Goal: Transaction & Acquisition: Purchase product/service

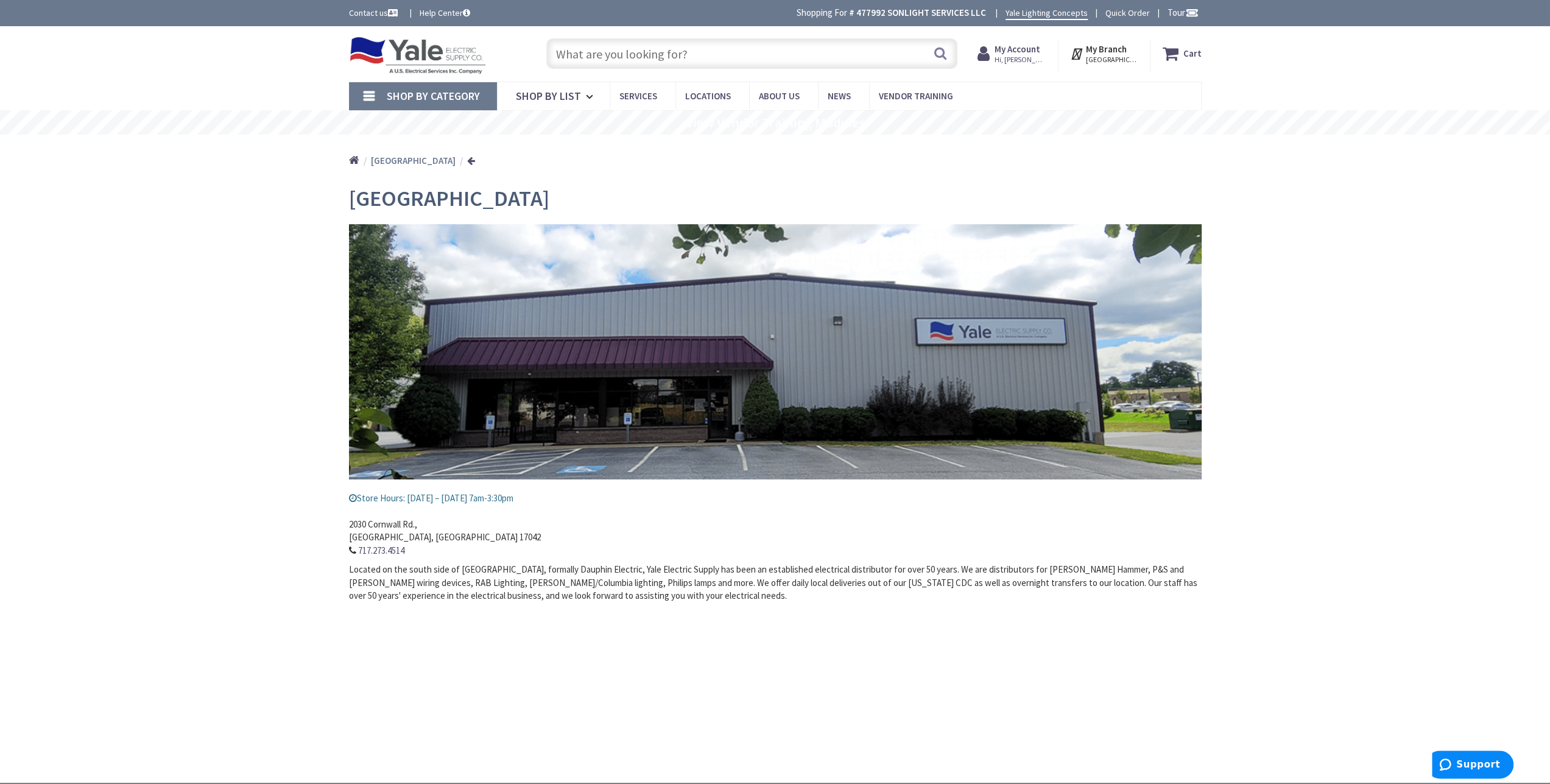
click at [1183, 60] on icon at bounding box center [1173, 53] width 21 height 22
click at [1033, 60] on span "Hi, [PERSON_NAME]" at bounding box center [1021, 59] width 52 height 10
click at [929, 161] on link "My Orders" at bounding box center [909, 159] width 41 height 15
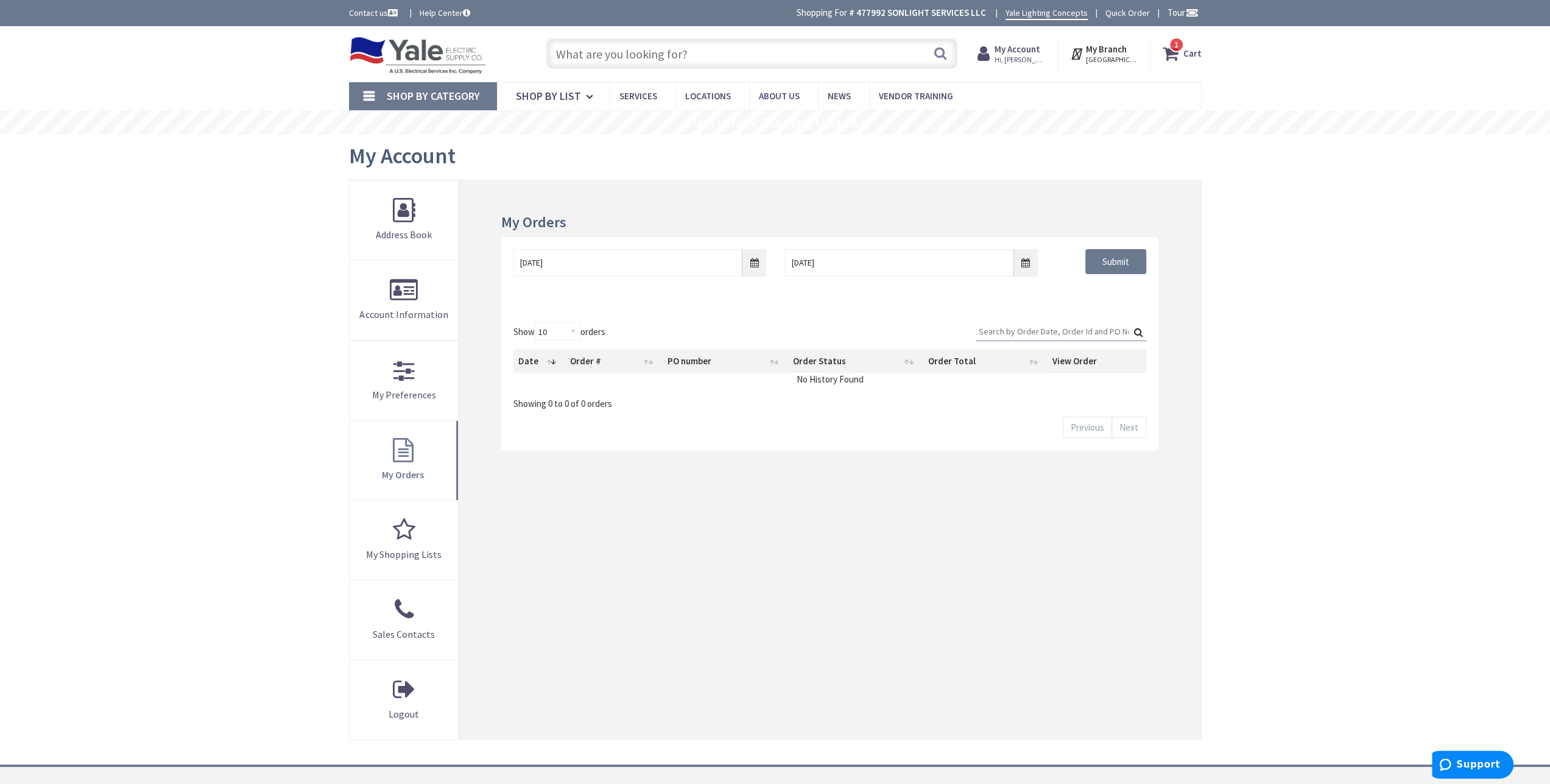
click at [619, 63] on input "text" at bounding box center [751, 54] width 411 height 31
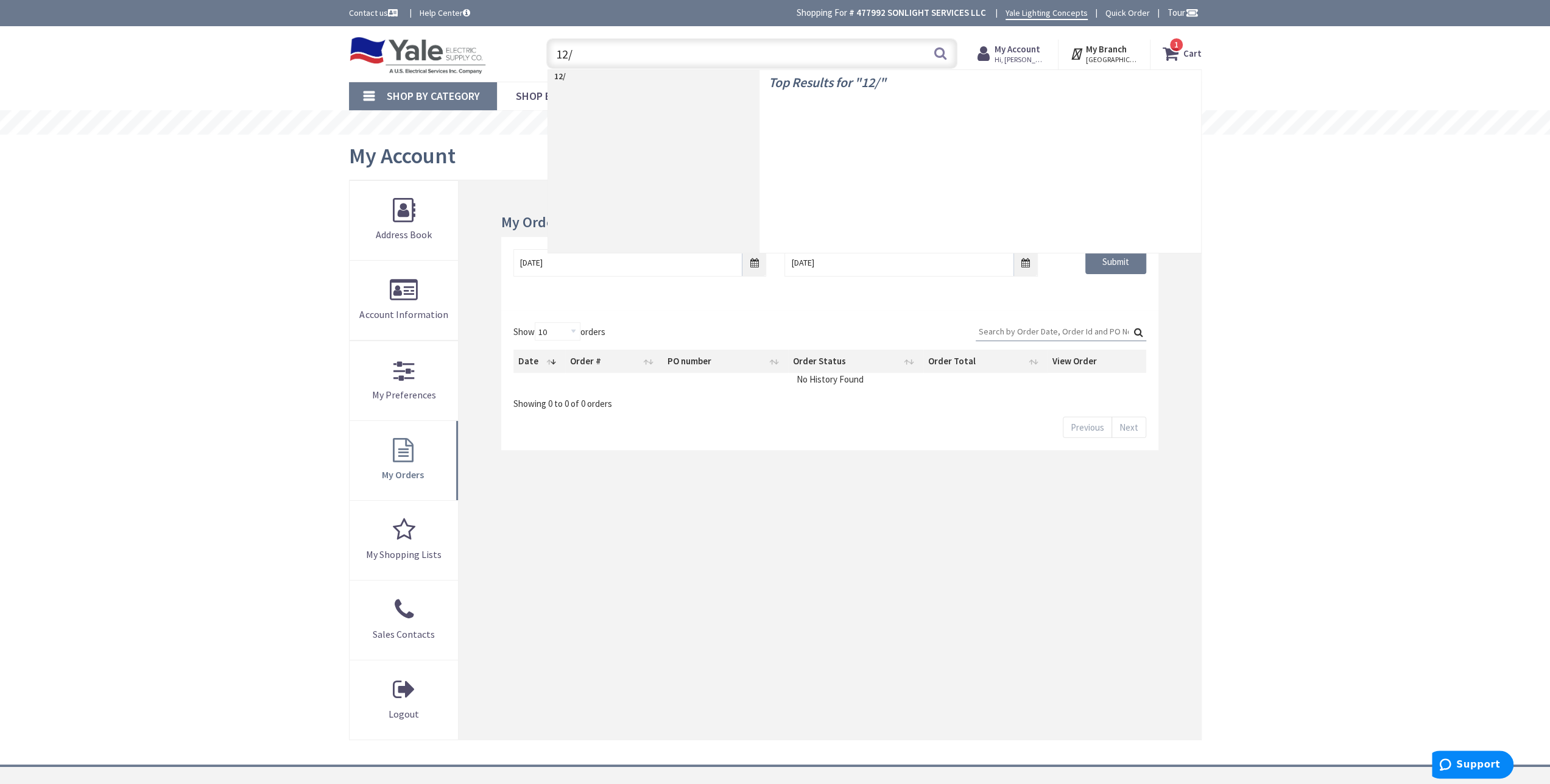
type input "12/2"
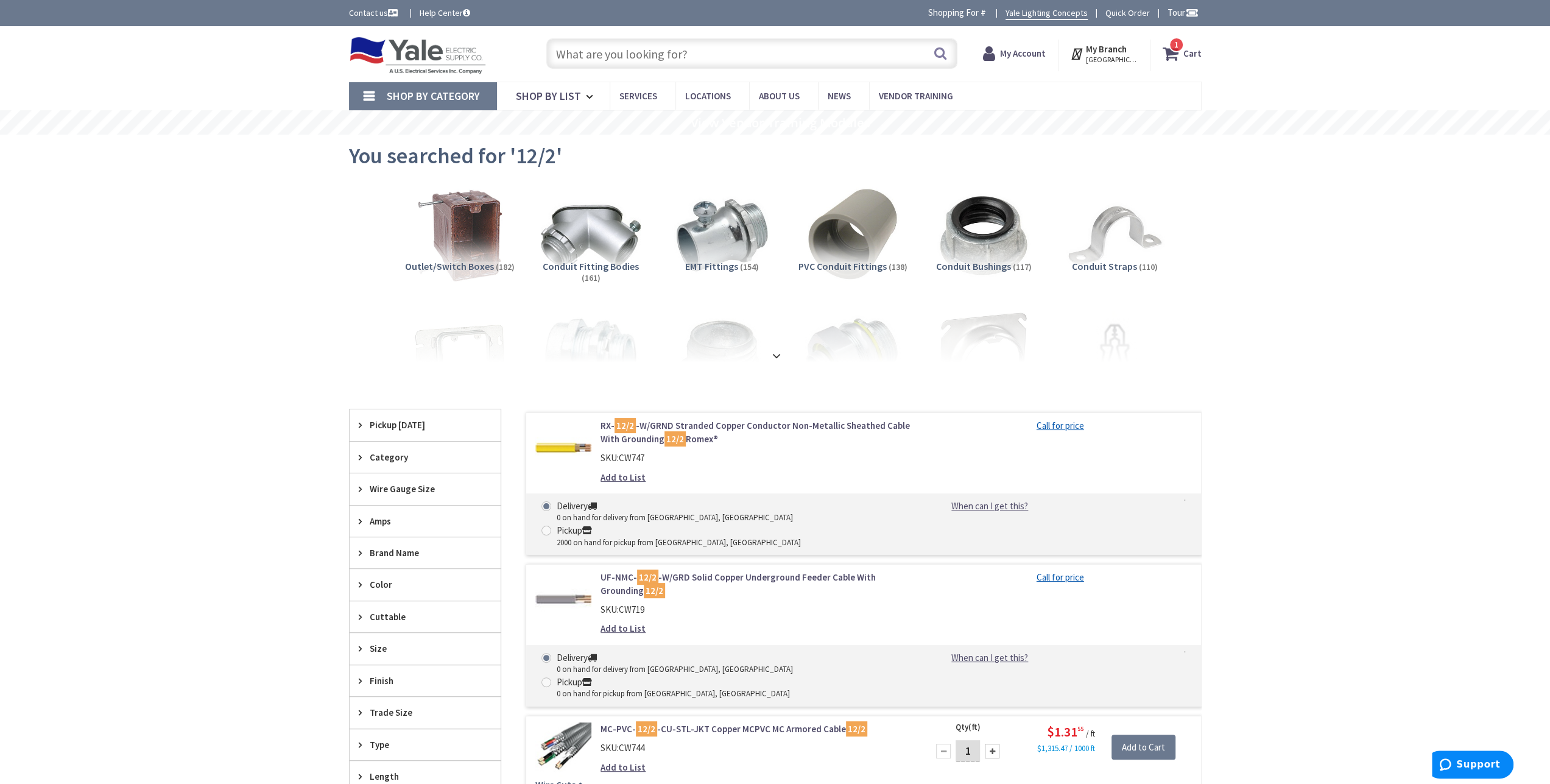
click at [827, 426] on link "RX- 12/2 -W/GRND Stranded Copper Conductor Non-Metallic Sheathed Cable With Gro…" at bounding box center [755, 432] width 310 height 26
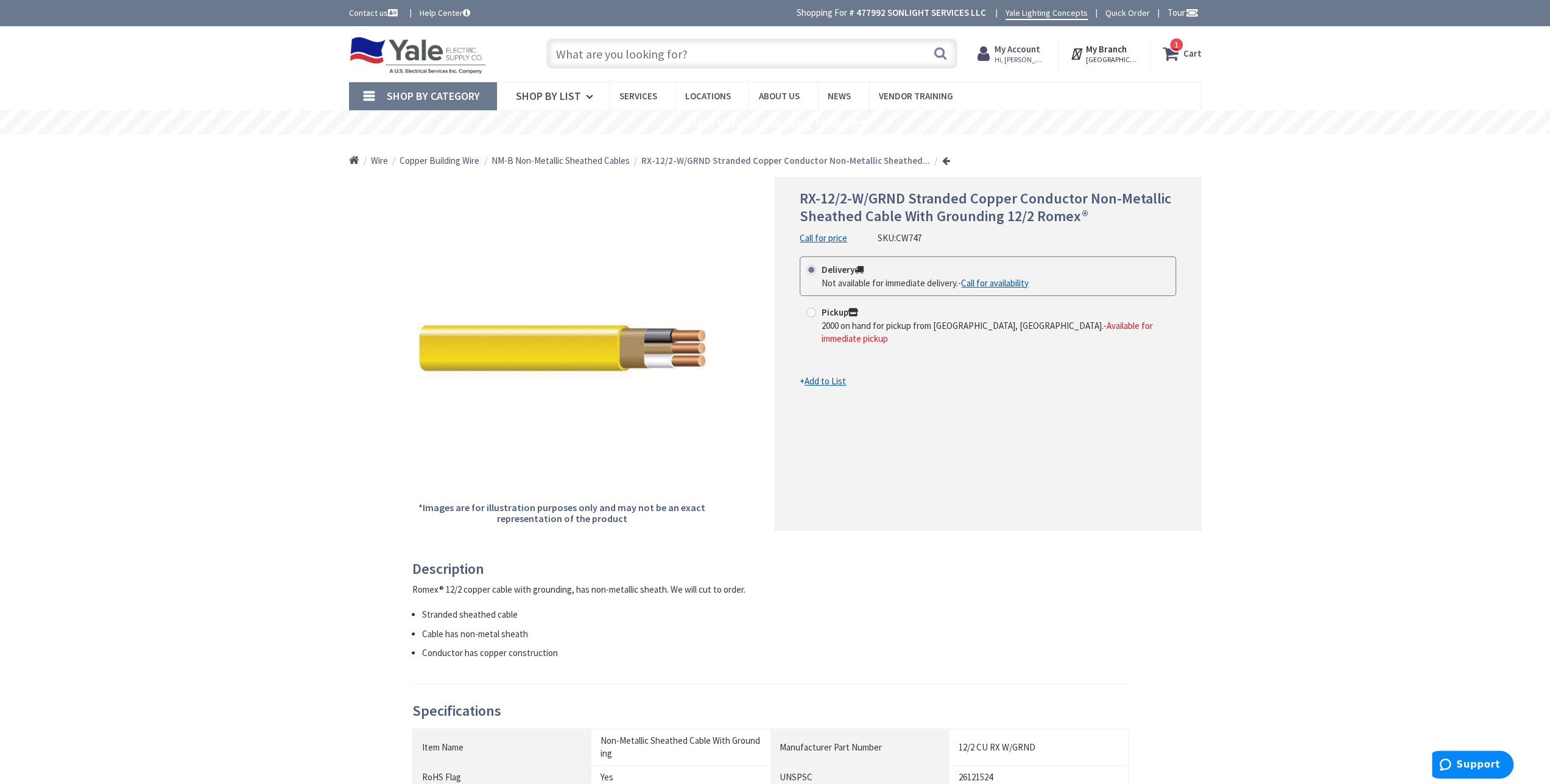
click at [667, 49] on input "text" at bounding box center [751, 54] width 411 height 31
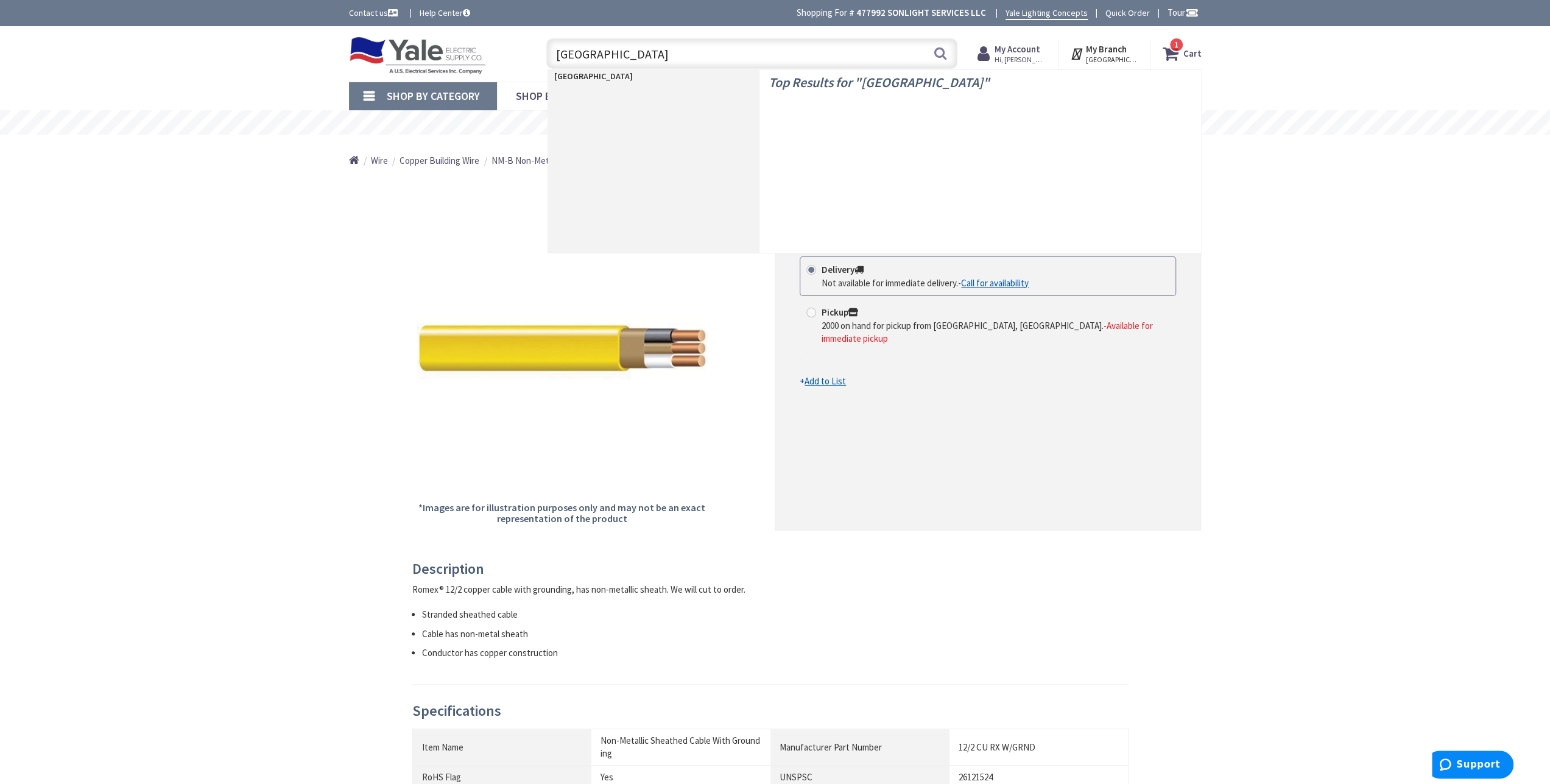
type input "romex"
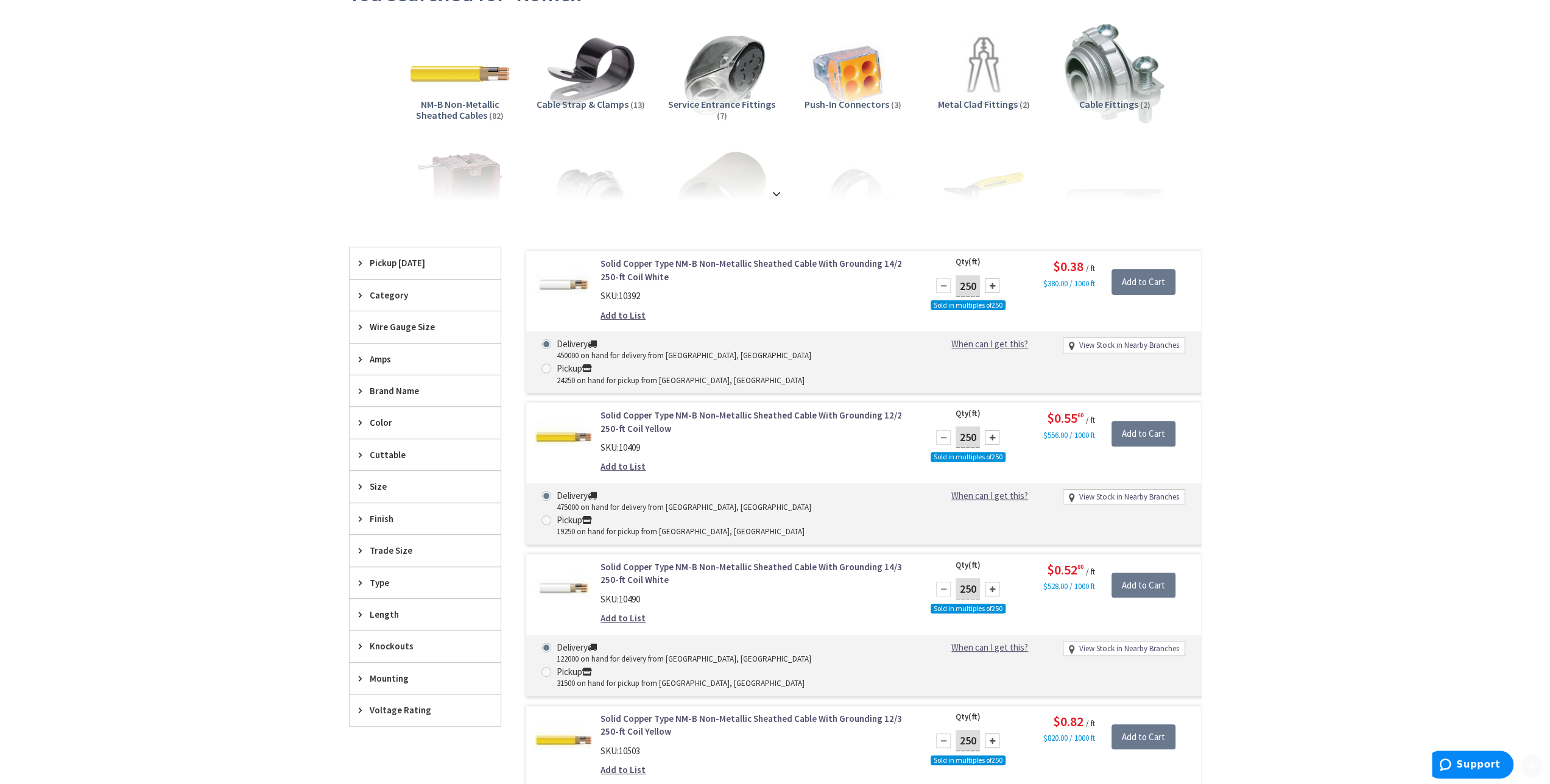
scroll to position [162, 0]
click at [1137, 421] on input "Add to Cart" at bounding box center [1143, 433] width 64 height 25
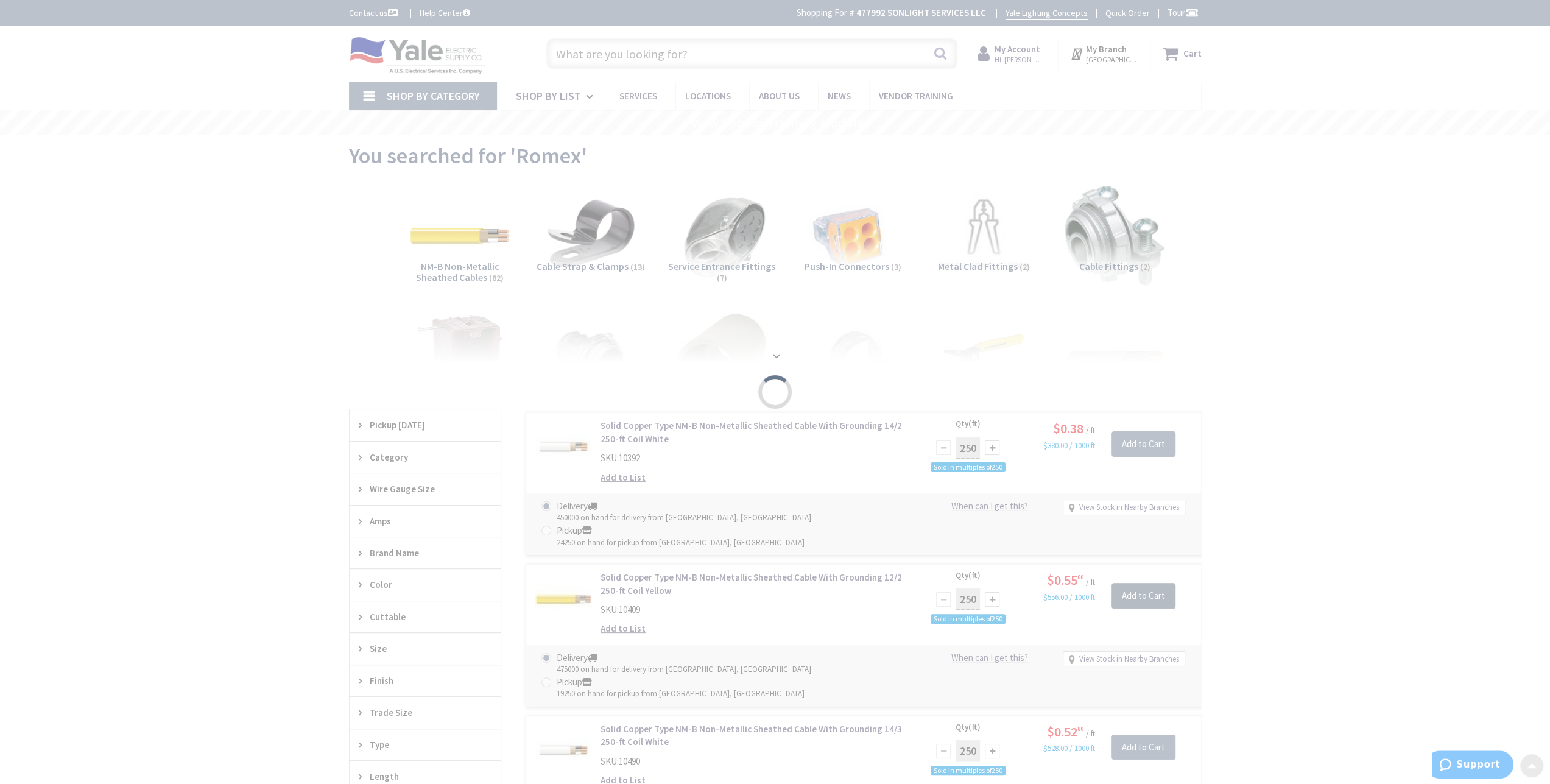
scroll to position [0, 0]
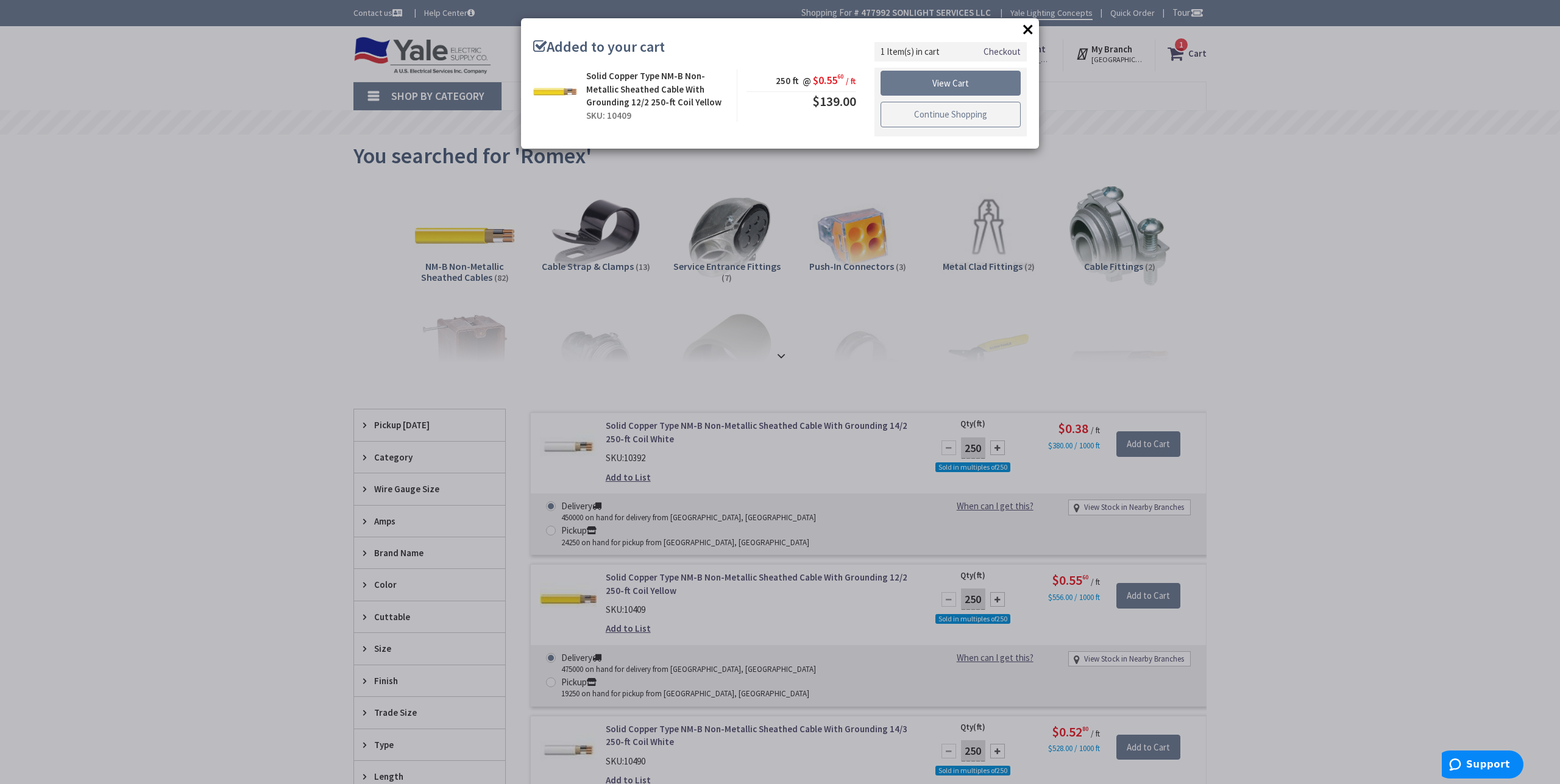
drag, startPoint x: 962, startPoint y: 110, endPoint x: 966, endPoint y: 147, distance: 37.2
click at [962, 110] on link "Continue Shopping" at bounding box center [950, 115] width 140 height 25
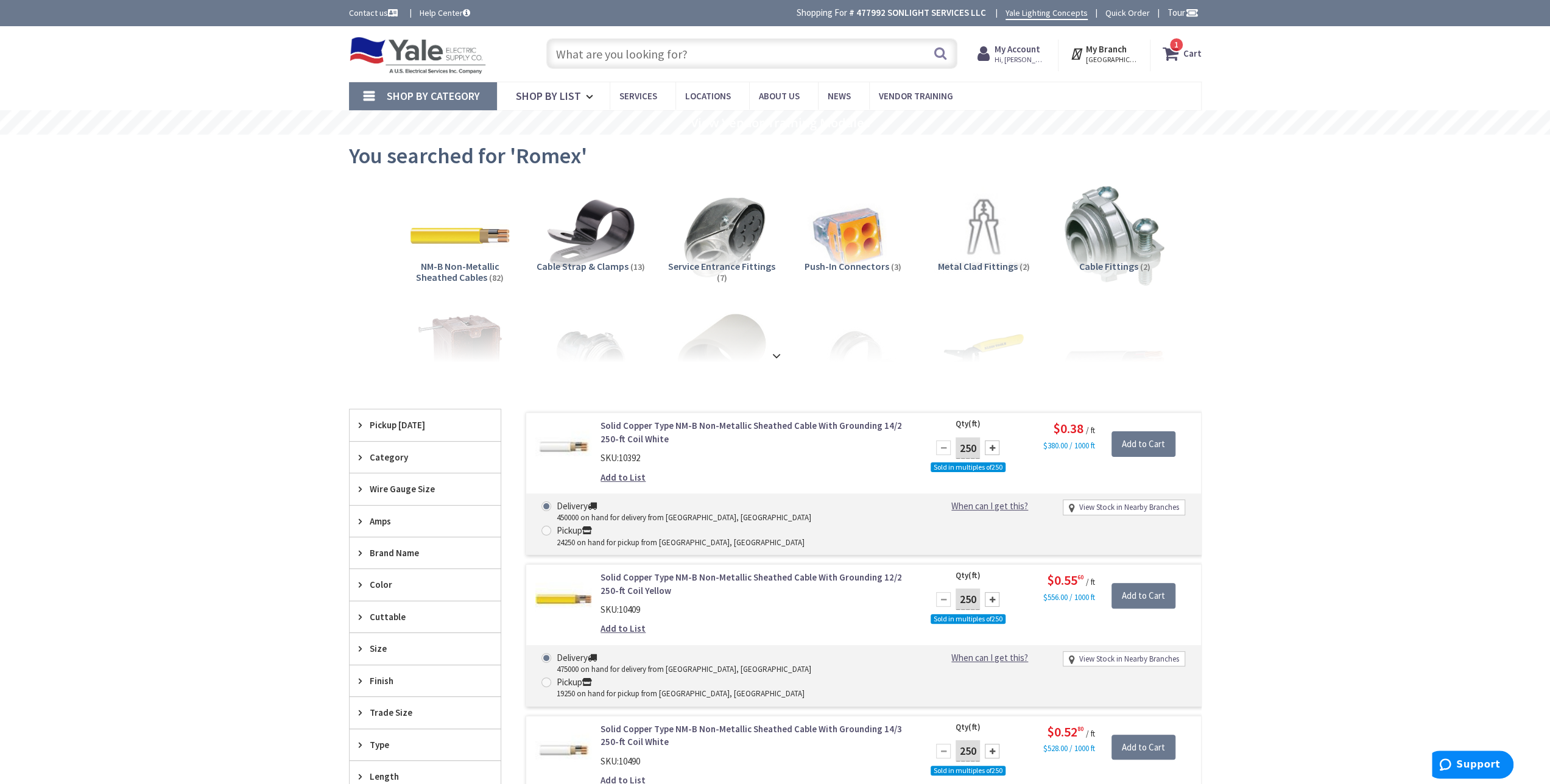
click at [689, 64] on input "text" at bounding box center [751, 54] width 411 height 31
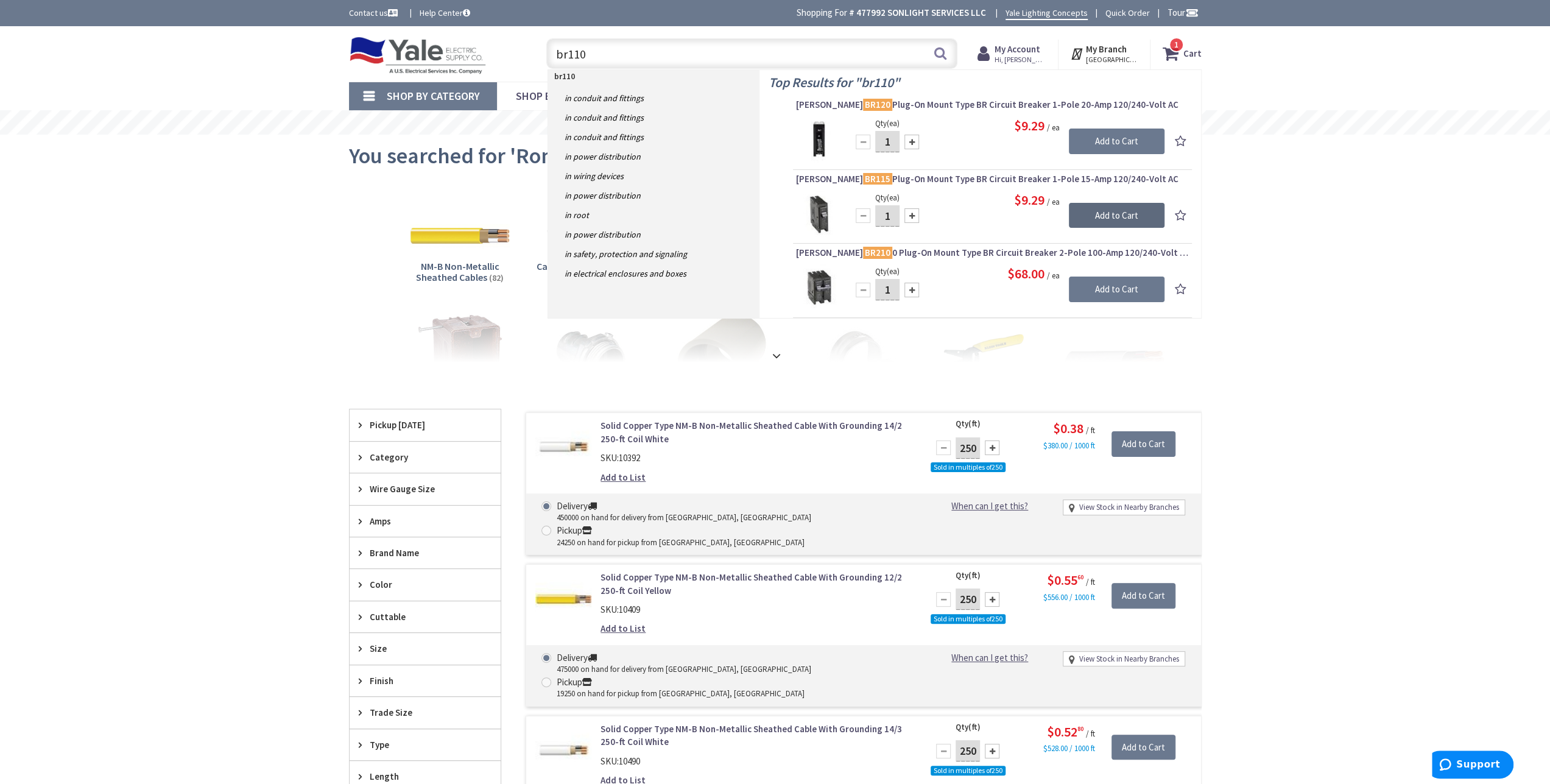
click at [1123, 215] on input "Add to Cart" at bounding box center [1116, 215] width 95 height 25
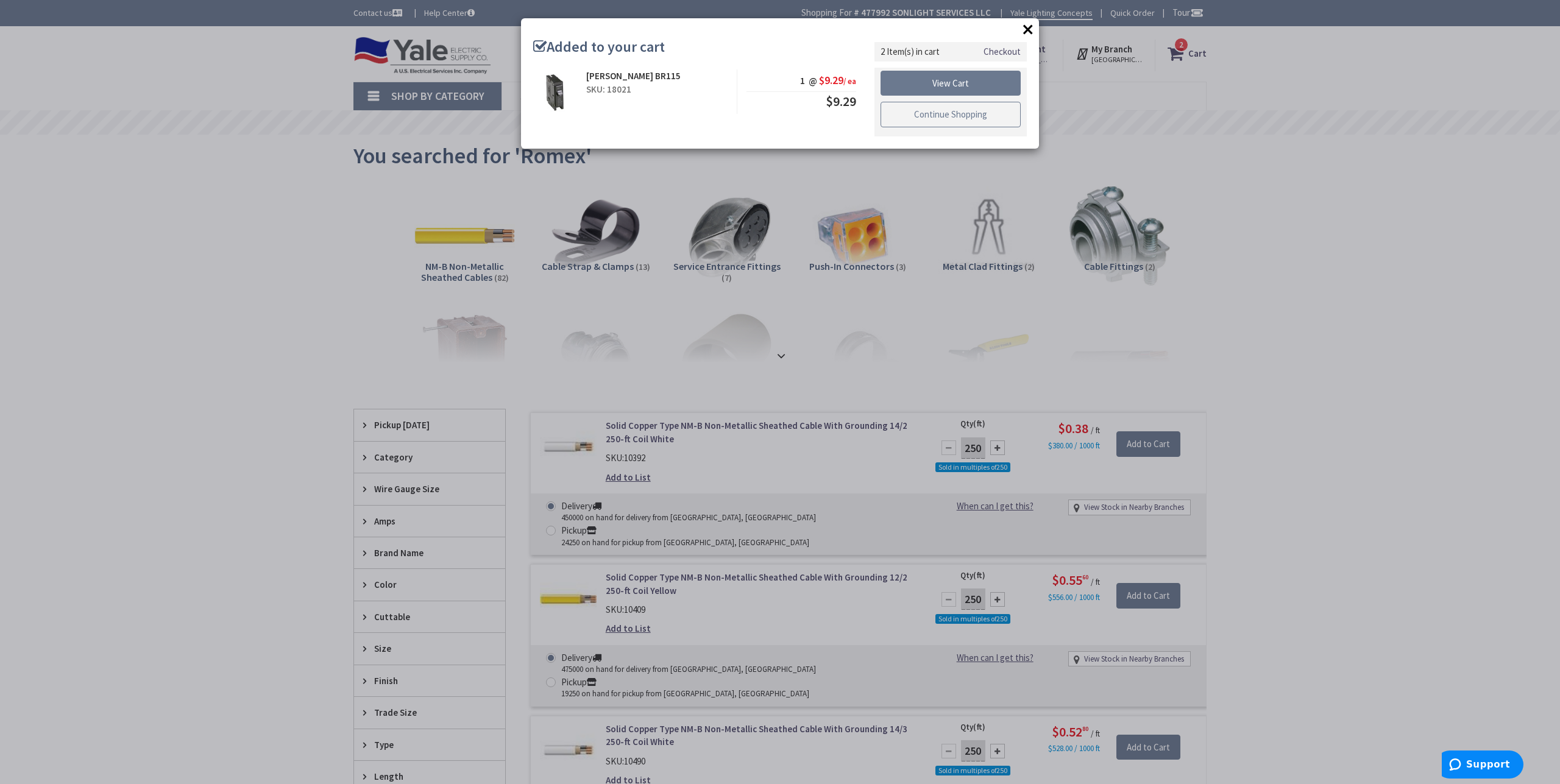
click at [946, 111] on link "Continue Shopping" at bounding box center [950, 115] width 140 height 25
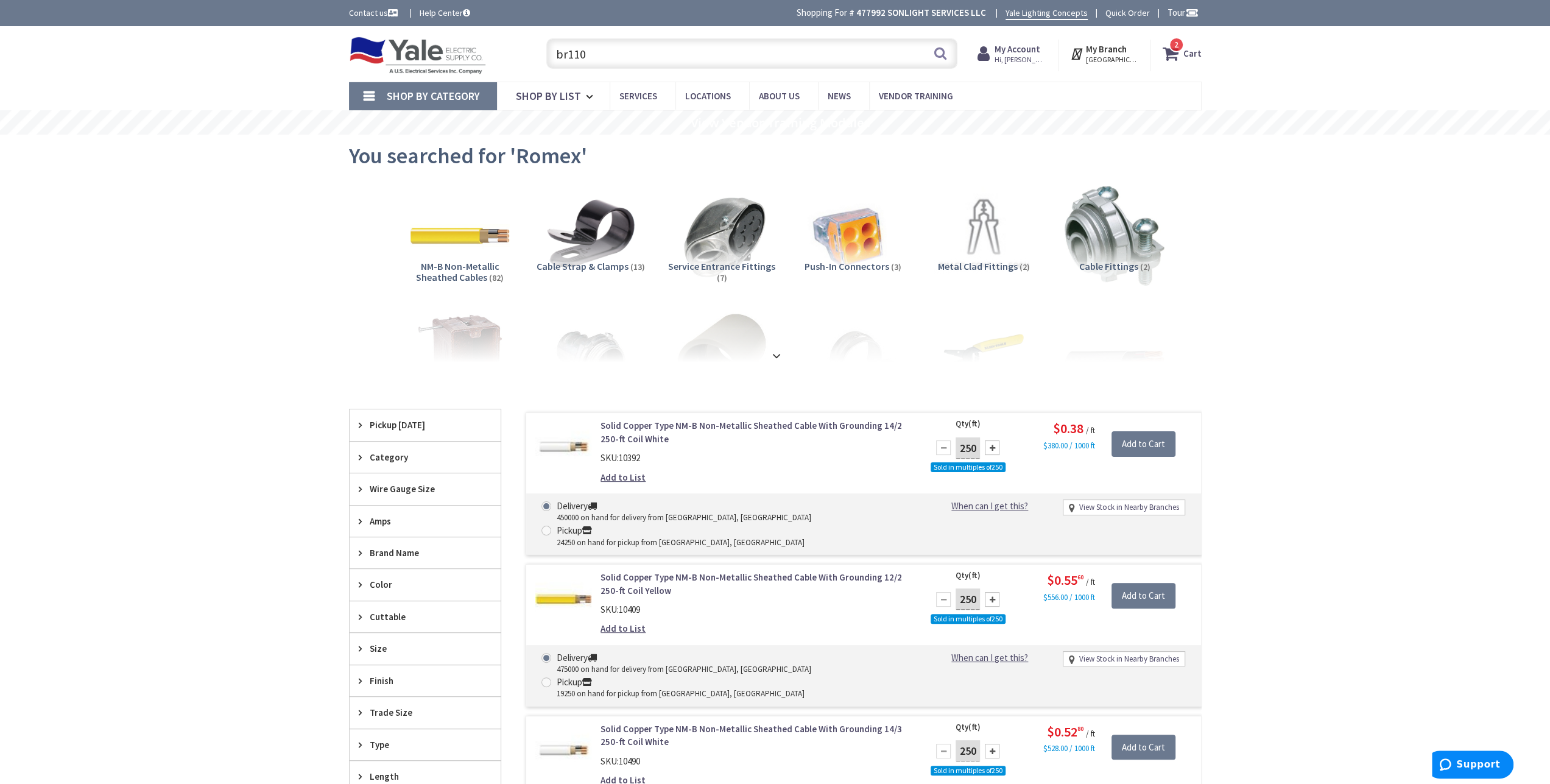
click at [631, 58] on input "br110" at bounding box center [751, 54] width 411 height 31
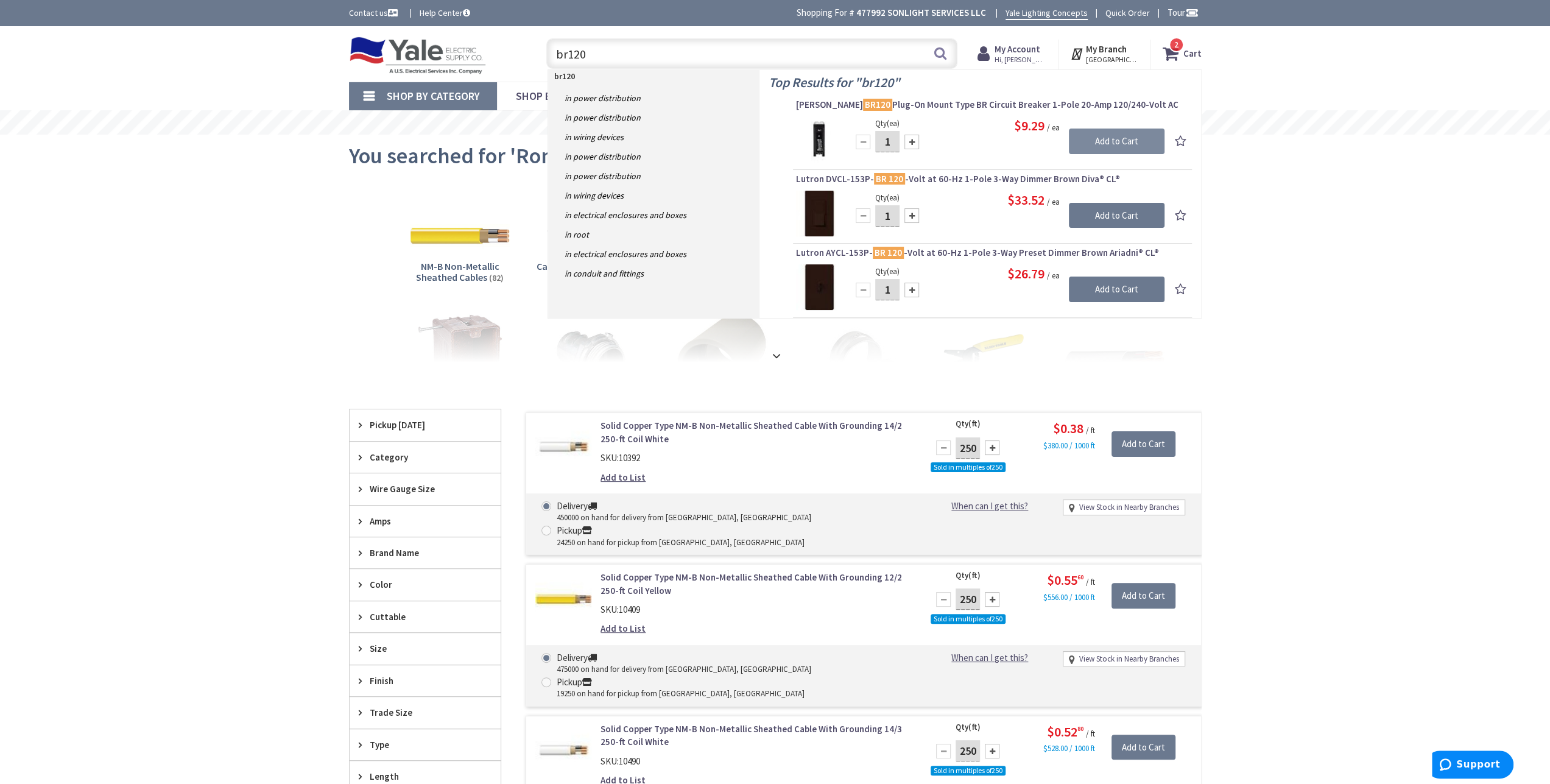
type input "br120"
click at [1093, 143] on input "Add to Cart" at bounding box center [1116, 141] width 95 height 25
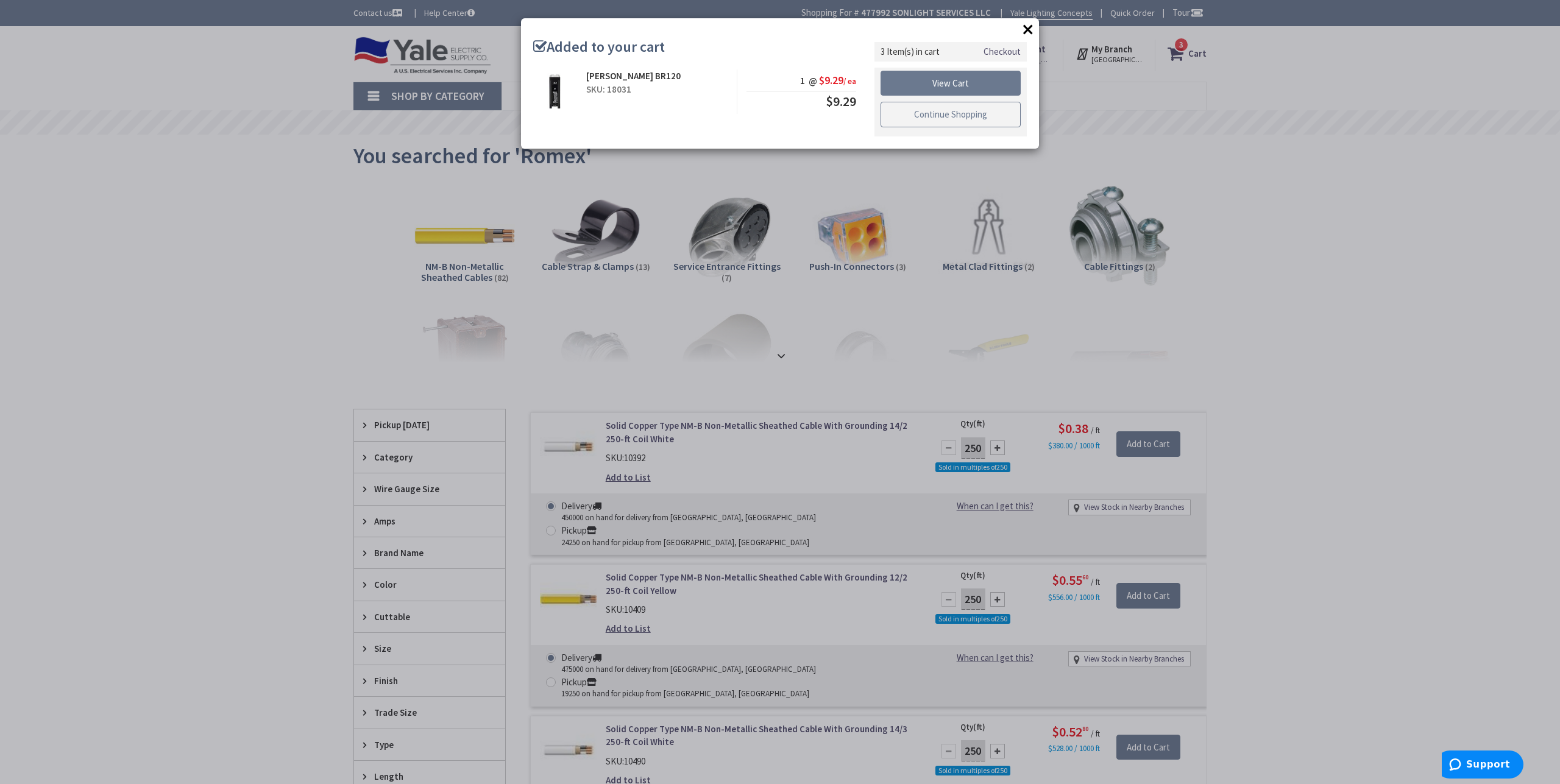
click at [942, 119] on link "Continue Shopping" at bounding box center [950, 115] width 140 height 25
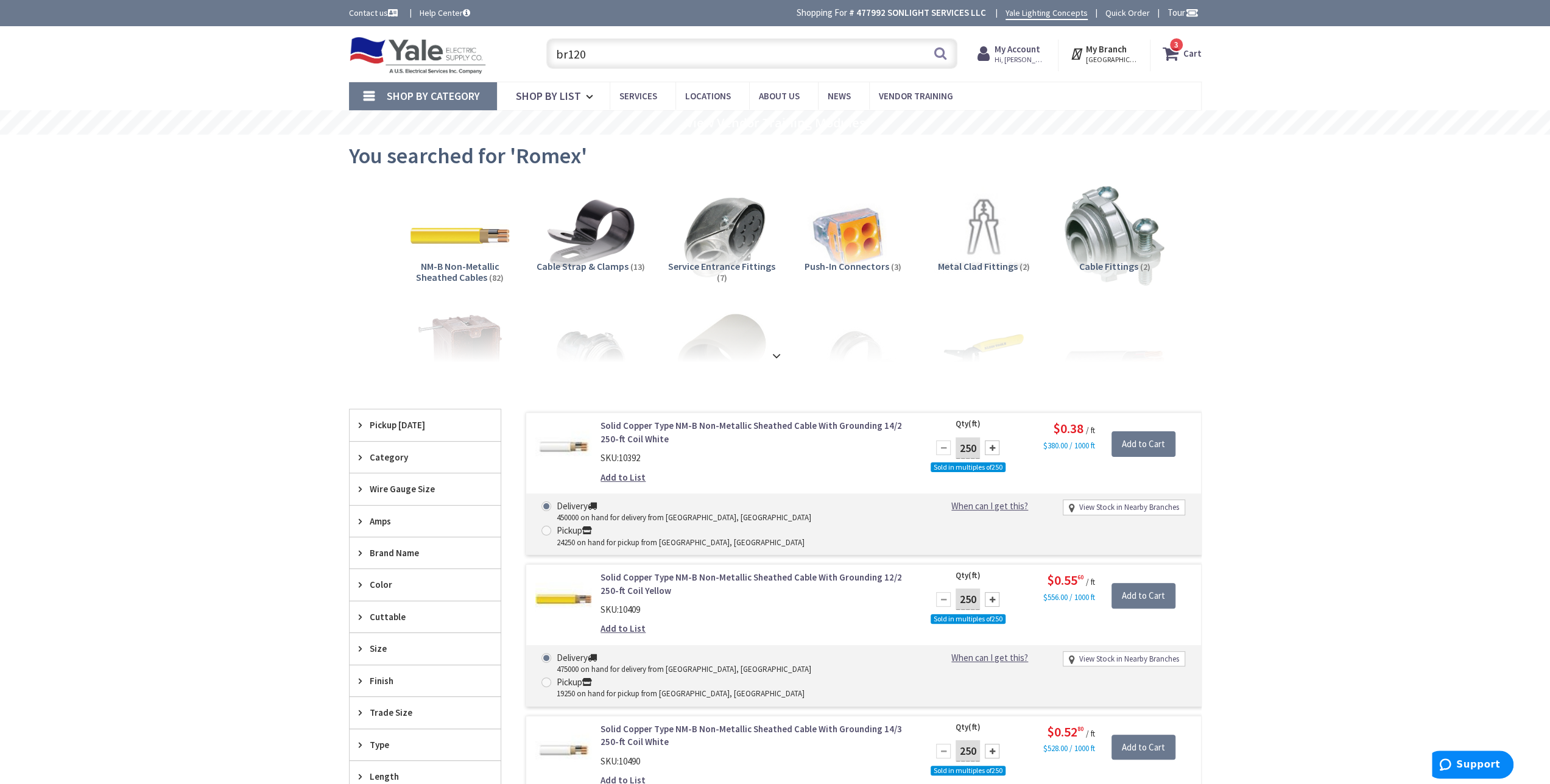
click at [1179, 47] on span "3" at bounding box center [1176, 45] width 4 height 11
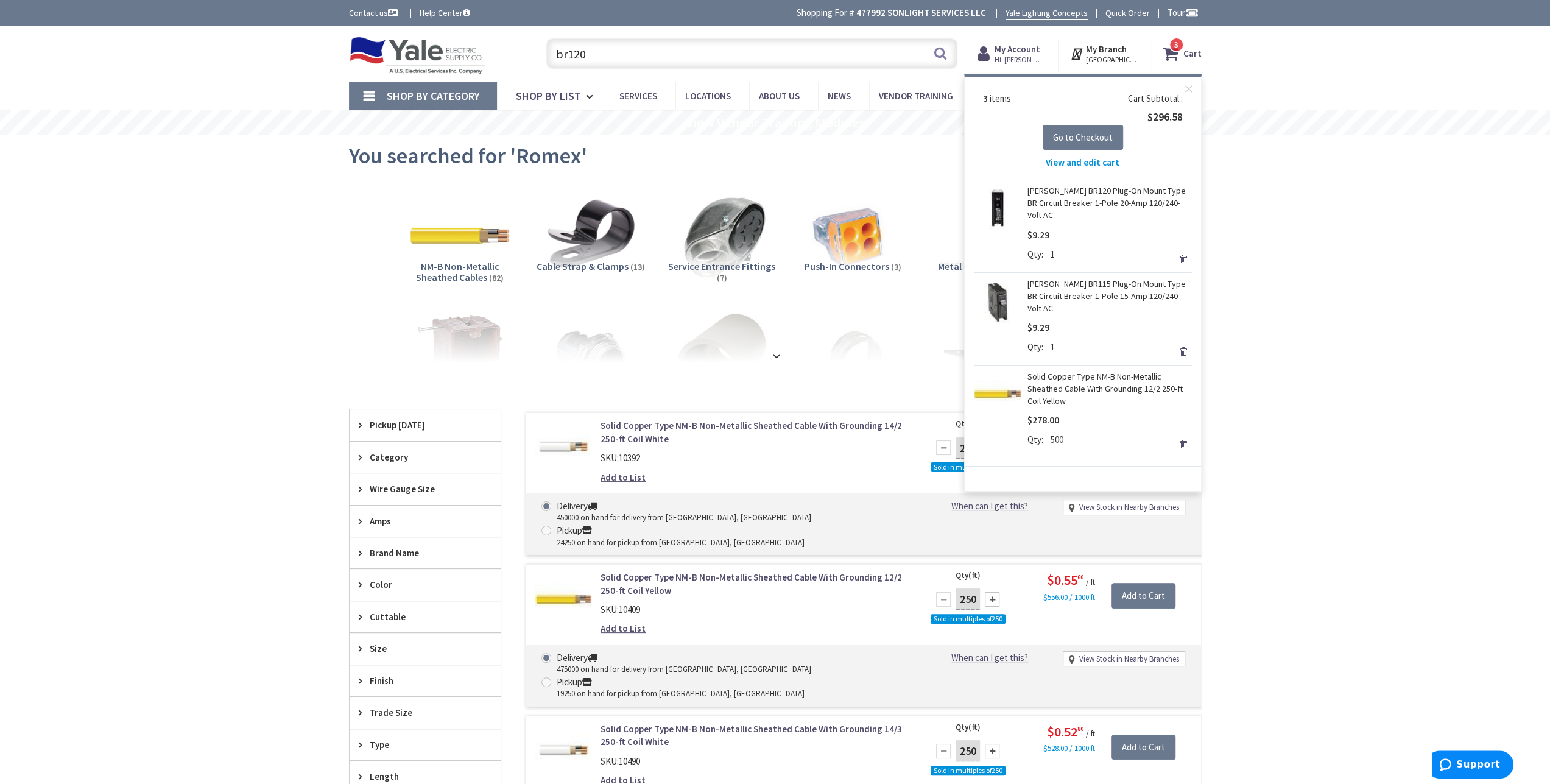
click at [1097, 160] on span "View and edit cart" at bounding box center [1083, 162] width 74 height 11
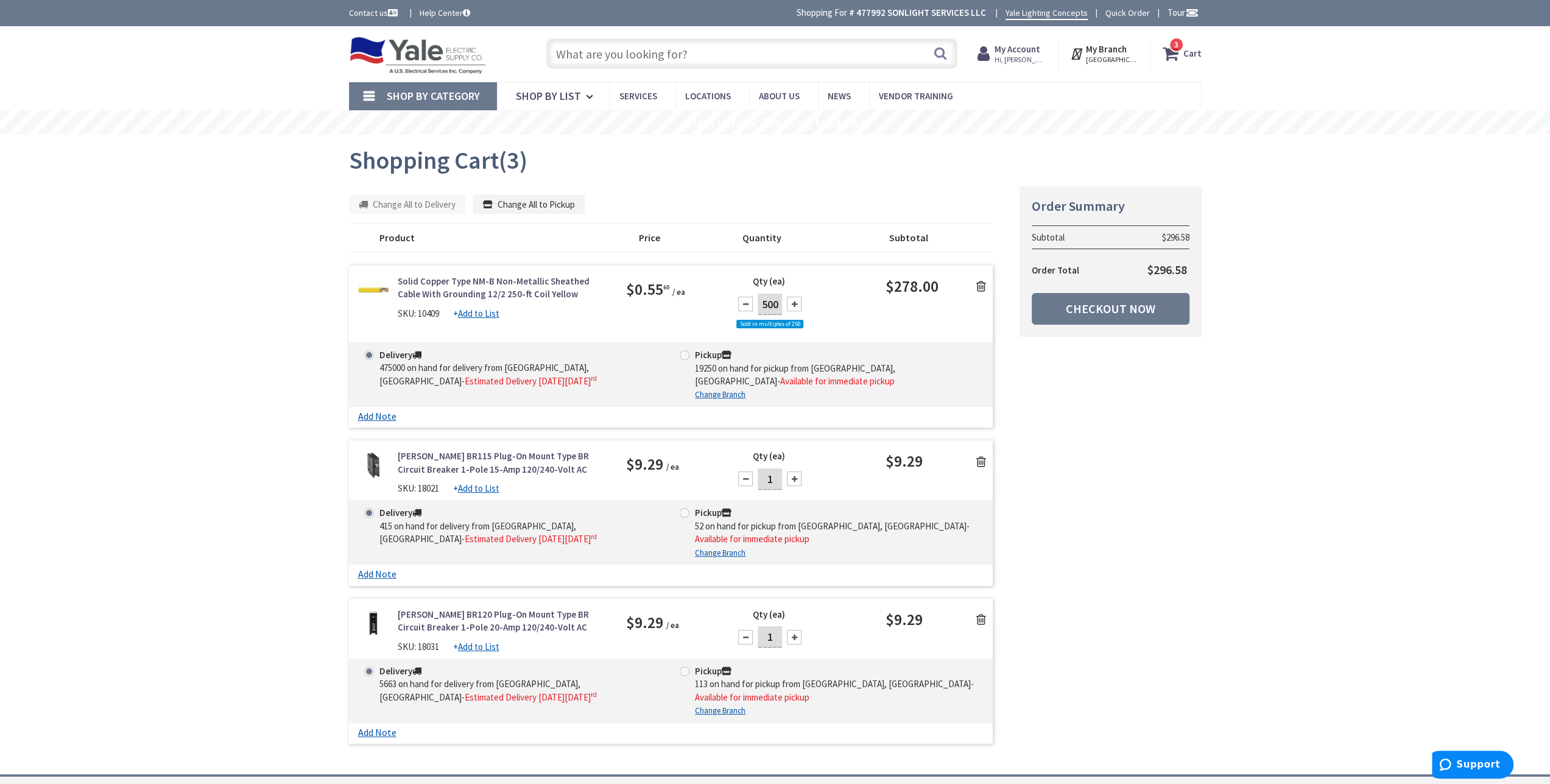
click at [800, 479] on div at bounding box center [794, 479] width 15 height 15
type input "2"
click at [791, 630] on div at bounding box center [794, 637] width 15 height 15
type input "2"
drag, startPoint x: 1146, startPoint y: 305, endPoint x: 1145, endPoint y: 334, distance: 29.0
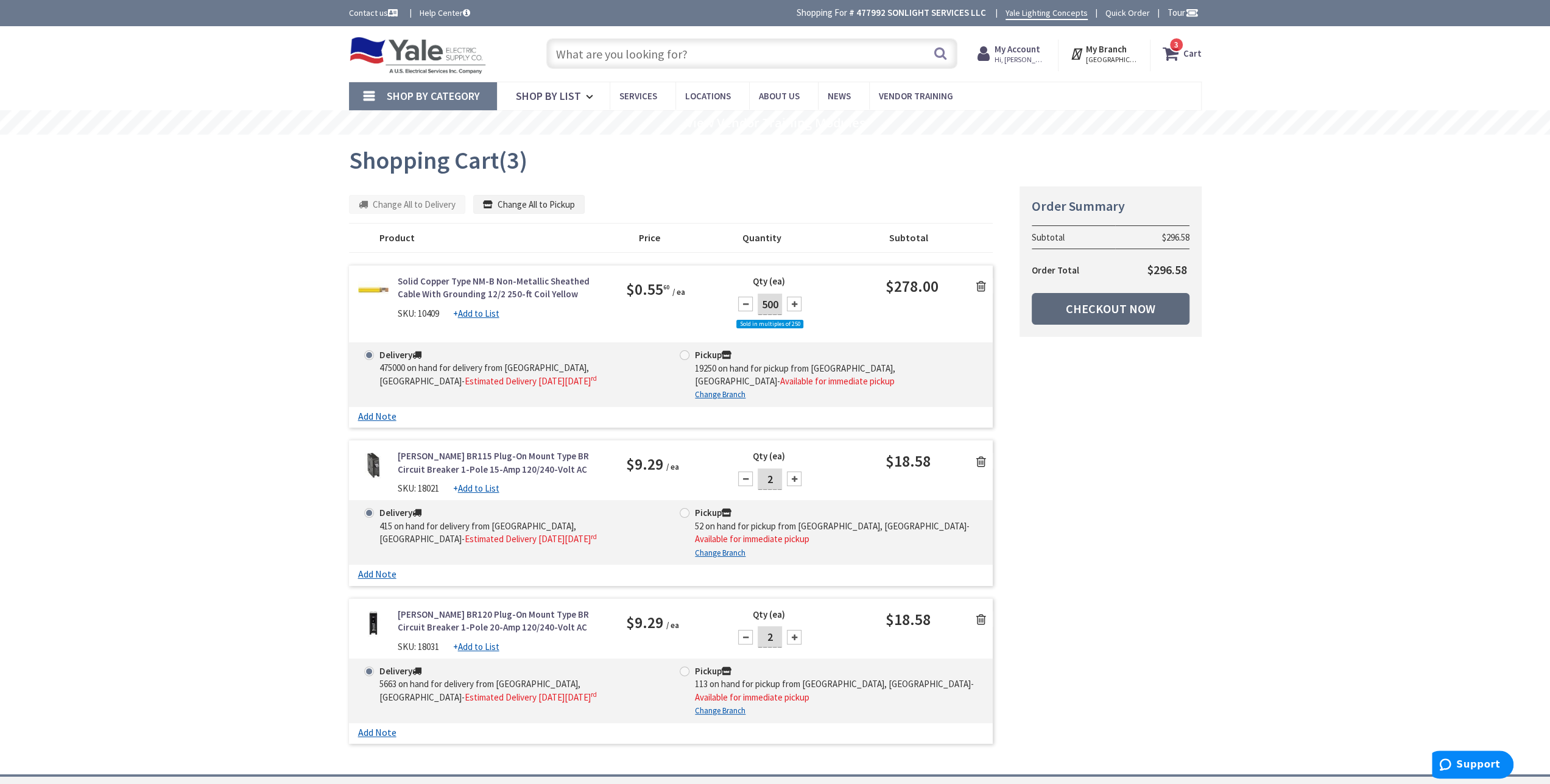
click at [1146, 305] on link "Checkout Now" at bounding box center [1111, 309] width 158 height 32
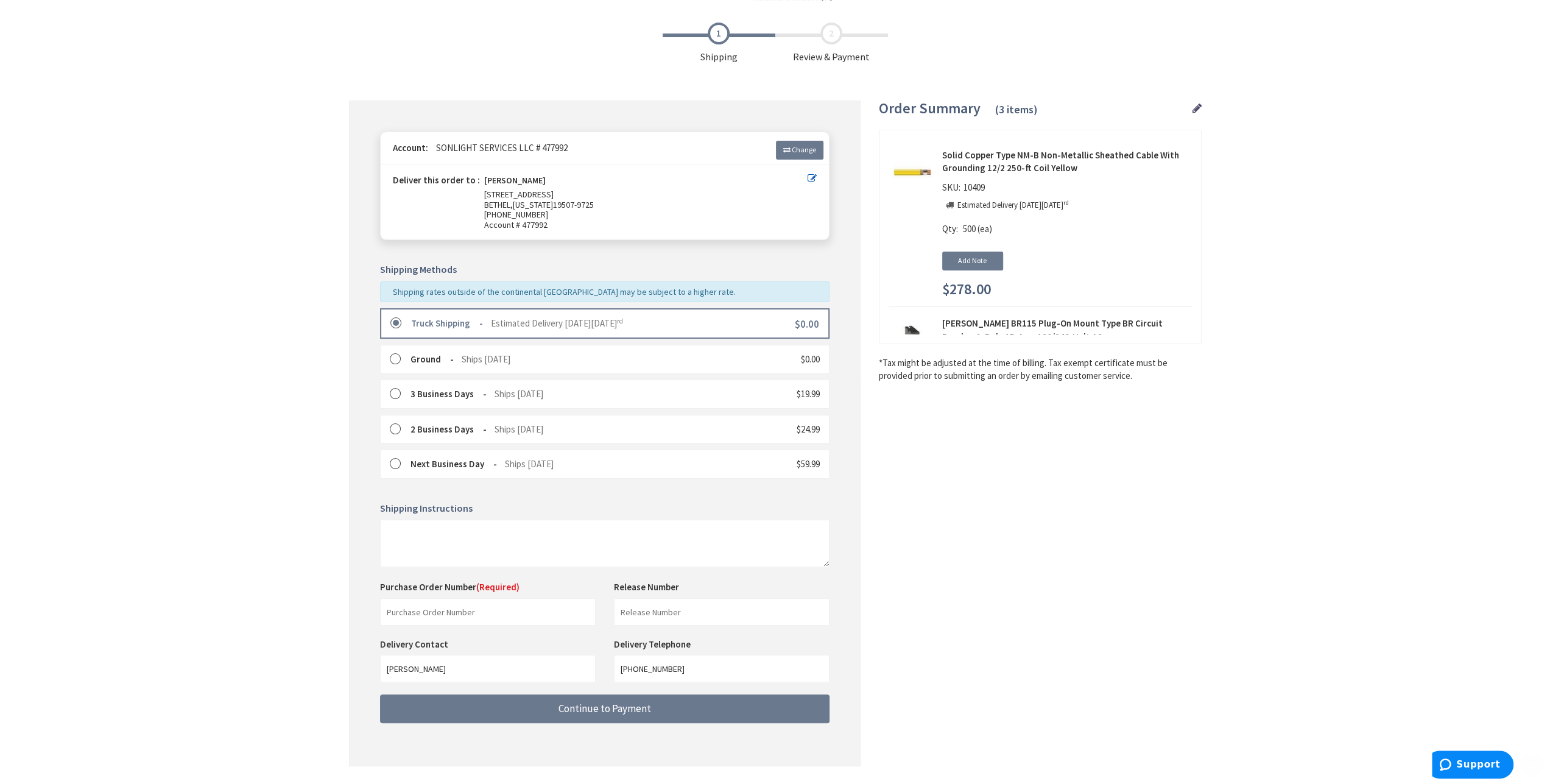
scroll to position [77, 0]
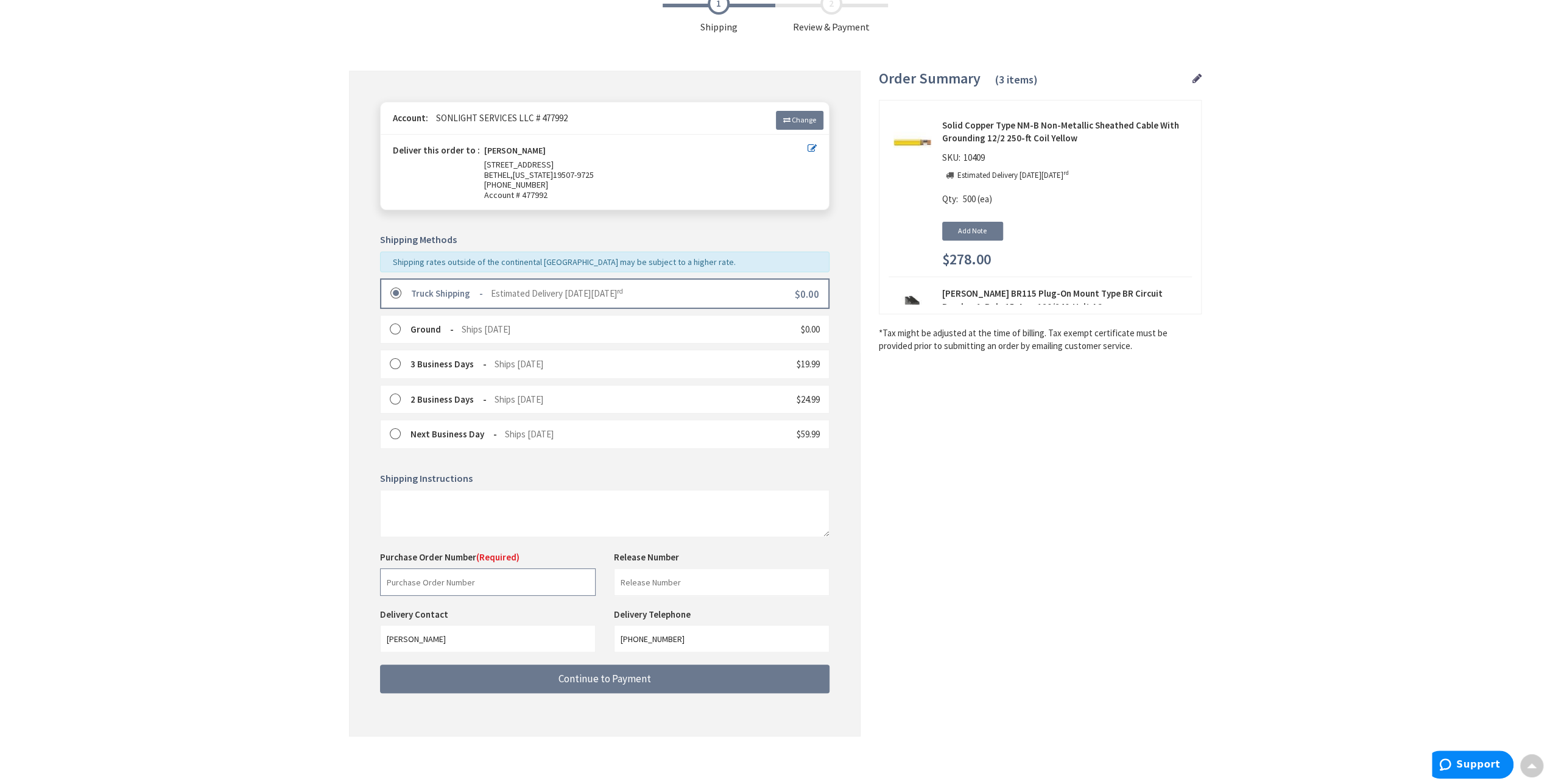
click at [415, 572] on input "text" at bounding box center [487, 581] width 215 height 27
type input "5"
type input "House 54"
click at [625, 684] on button "Continue to Payment" at bounding box center [605, 679] width 449 height 29
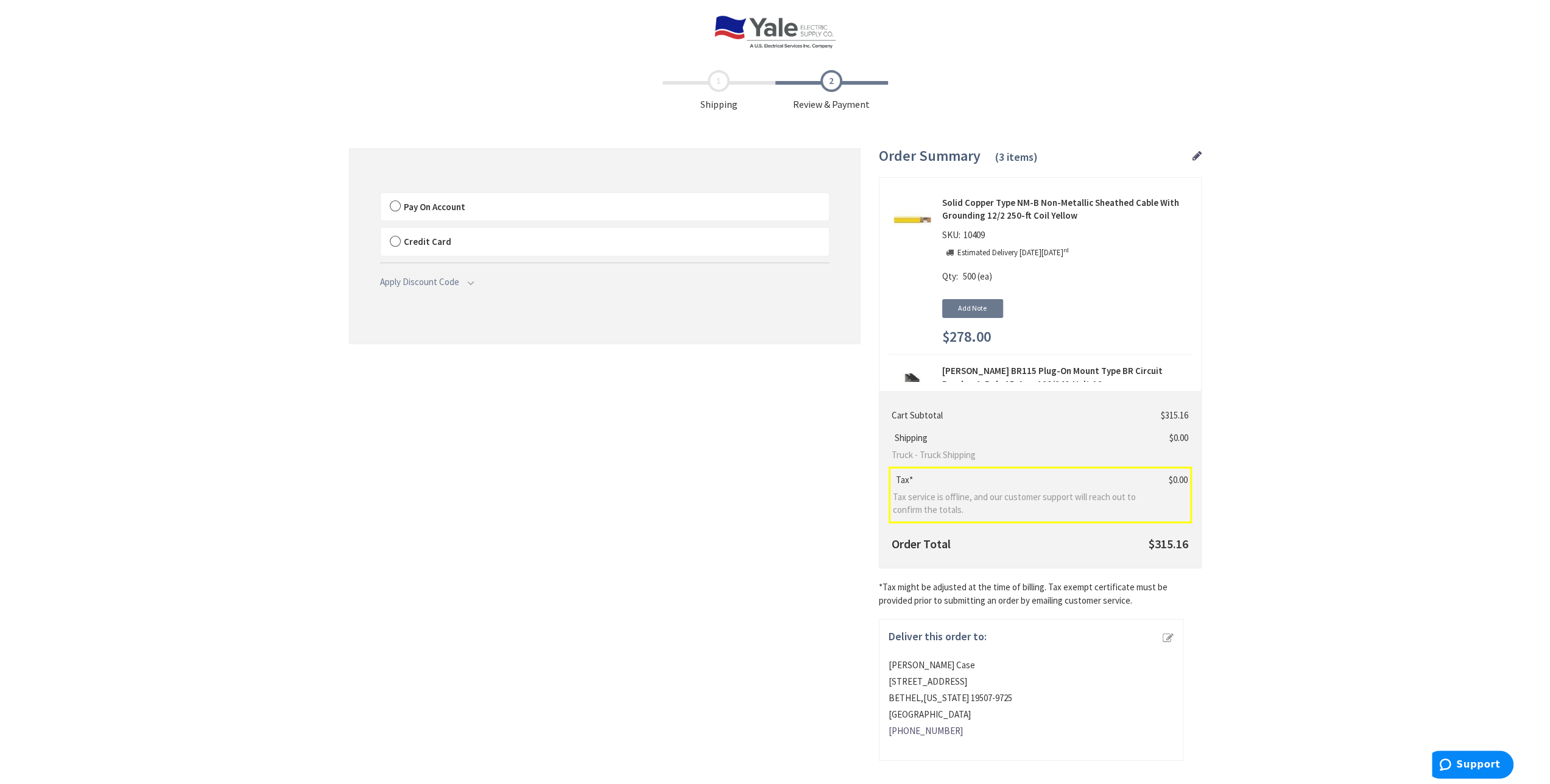
click at [415, 207] on span "Pay On Account" at bounding box center [435, 206] width 61 height 11
click at [381, 195] on input "Pay On Account" at bounding box center [381, 195] width 0 height 0
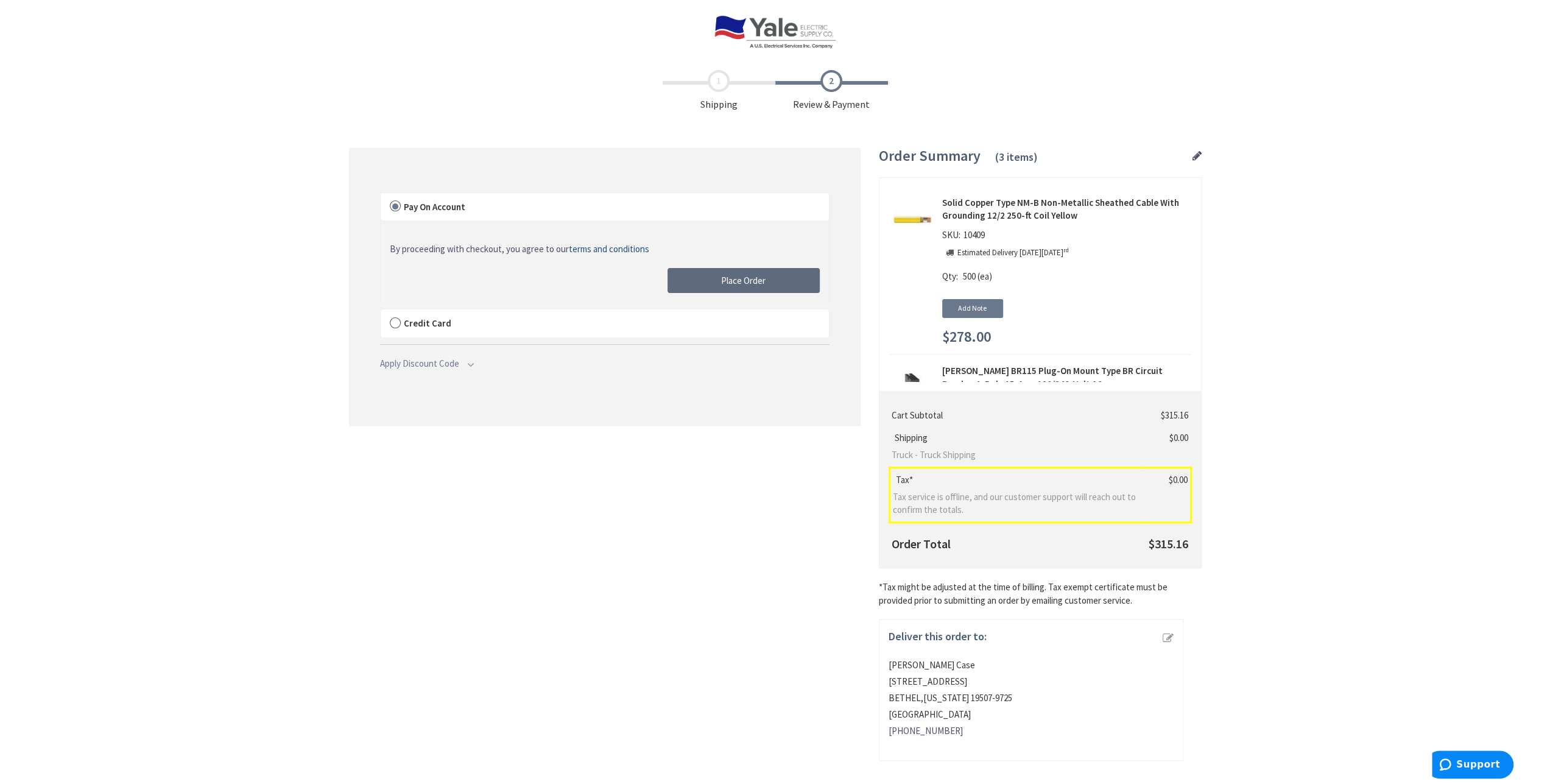
click at [733, 283] on span "Place Order" at bounding box center [743, 280] width 45 height 11
